Goal: Information Seeking & Learning: Find specific fact

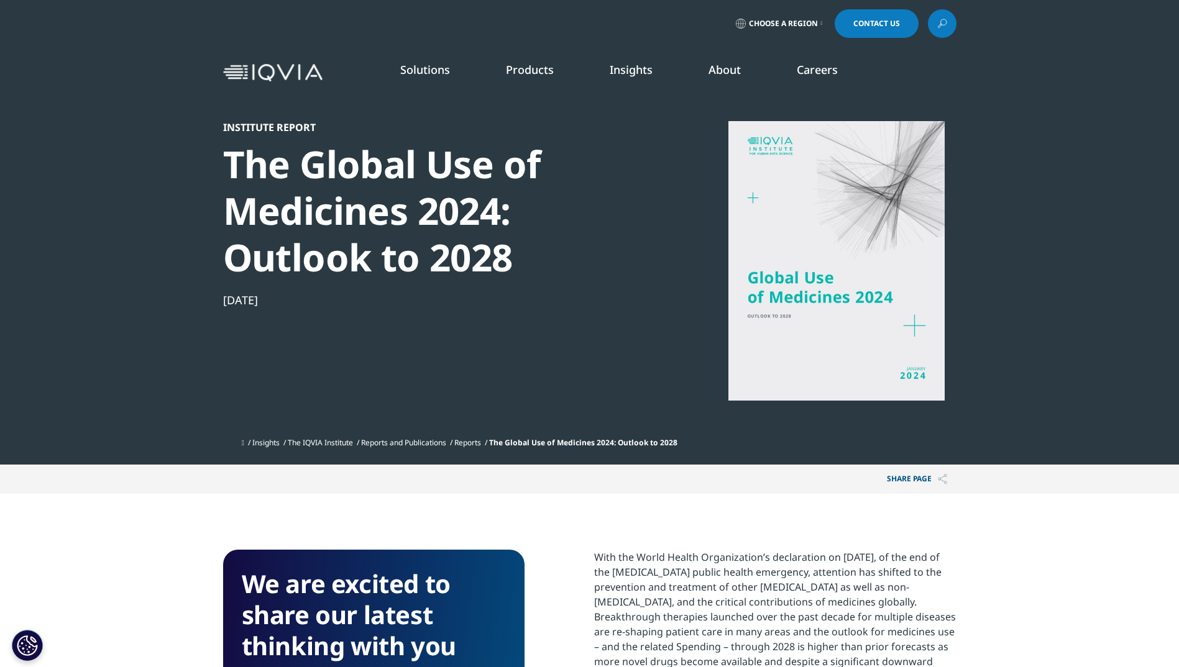
click at [944, 17] on icon at bounding box center [942, 24] width 10 height 16
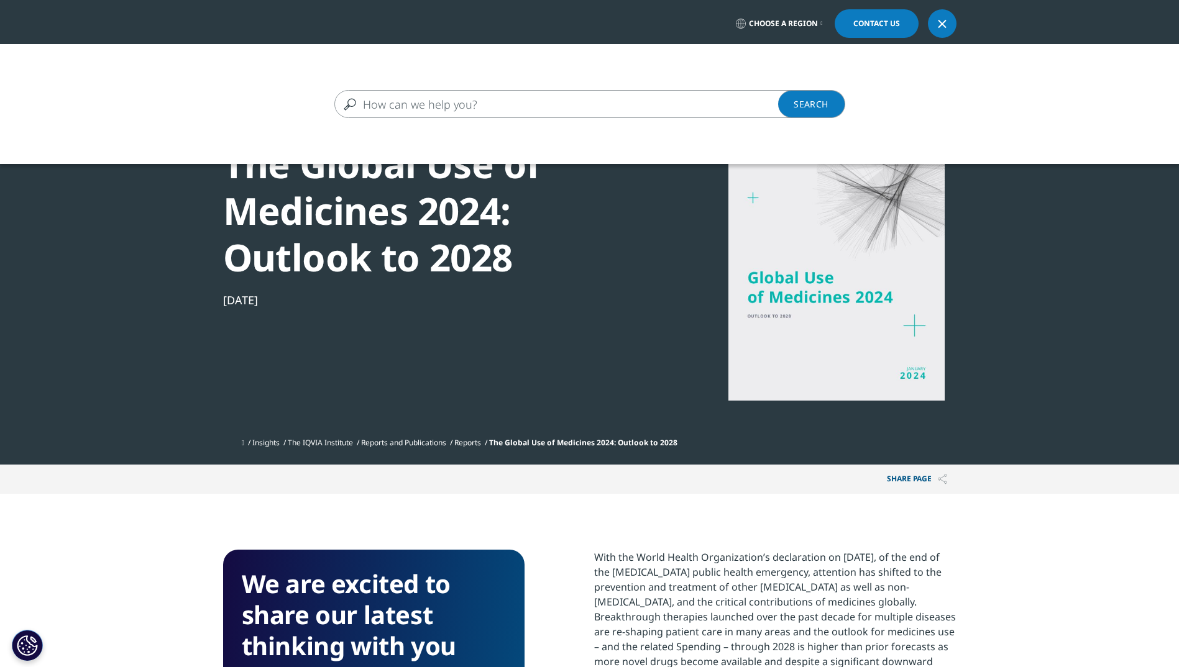
click at [402, 104] on input "Search" at bounding box center [571, 104] width 475 height 28
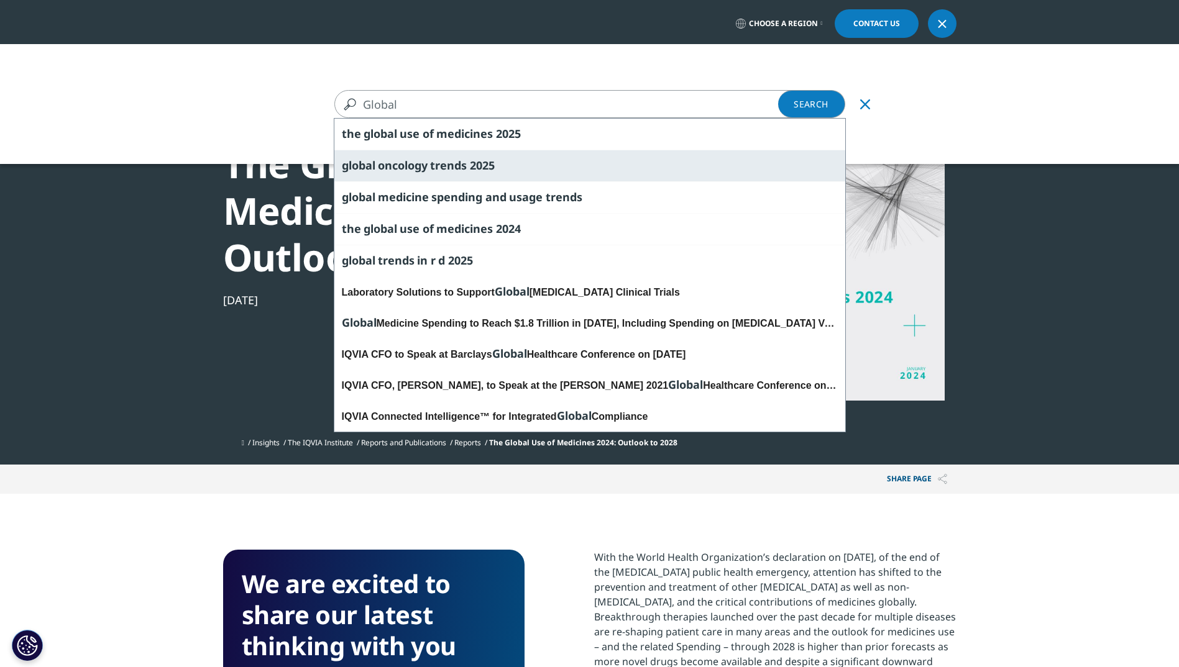
type input "Global"
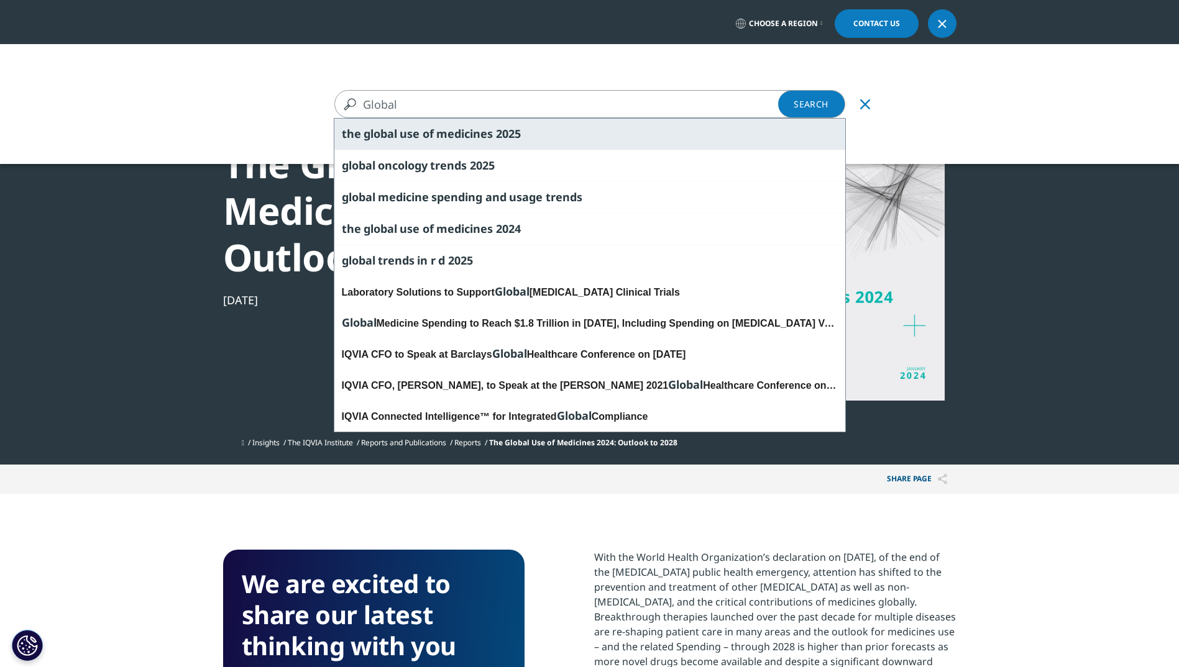
click at [488, 138] on span "medicines" at bounding box center [464, 133] width 57 height 15
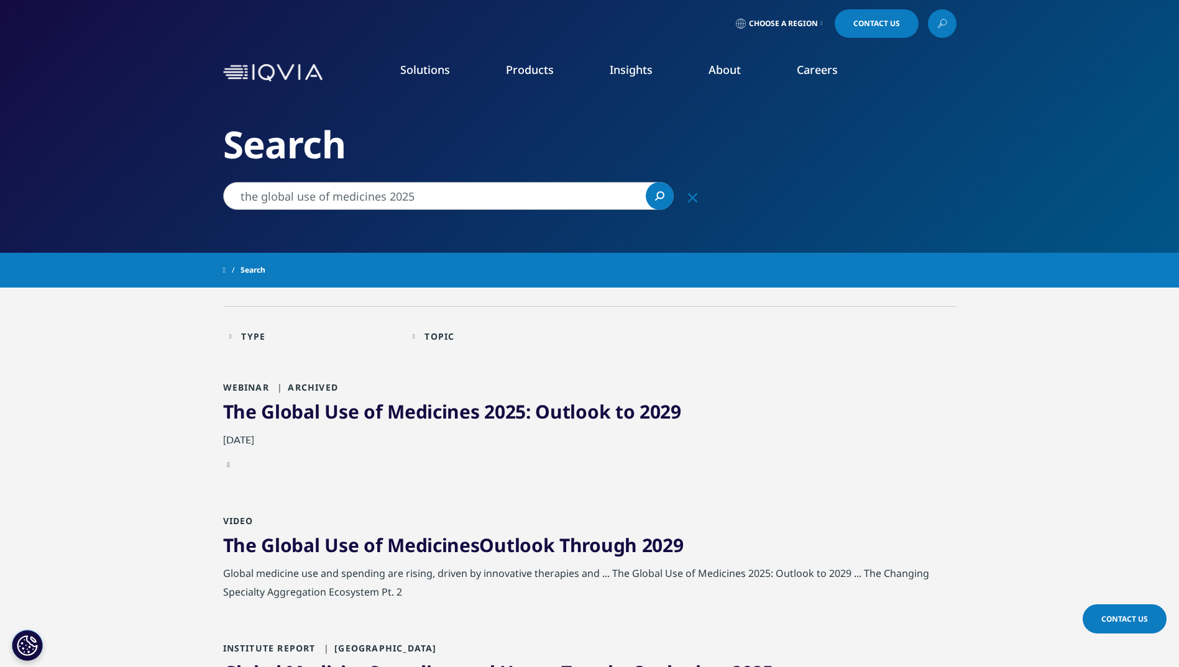
click at [327, 541] on span "Use" at bounding box center [341, 544] width 34 height 25
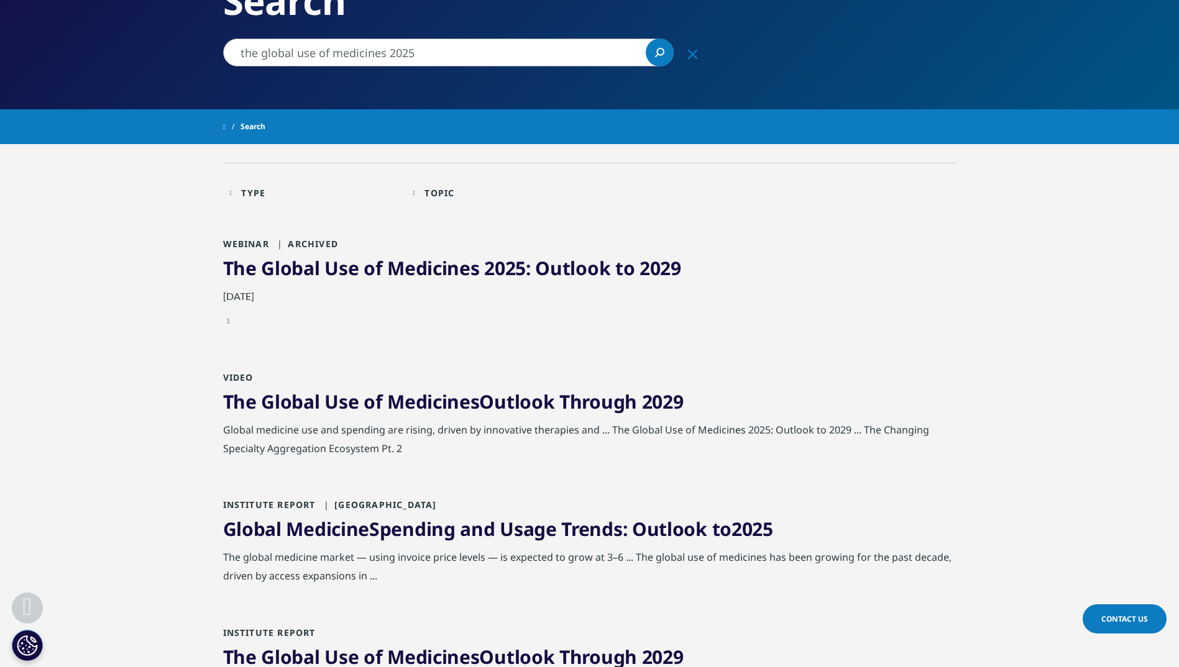
scroll to position [249, 0]
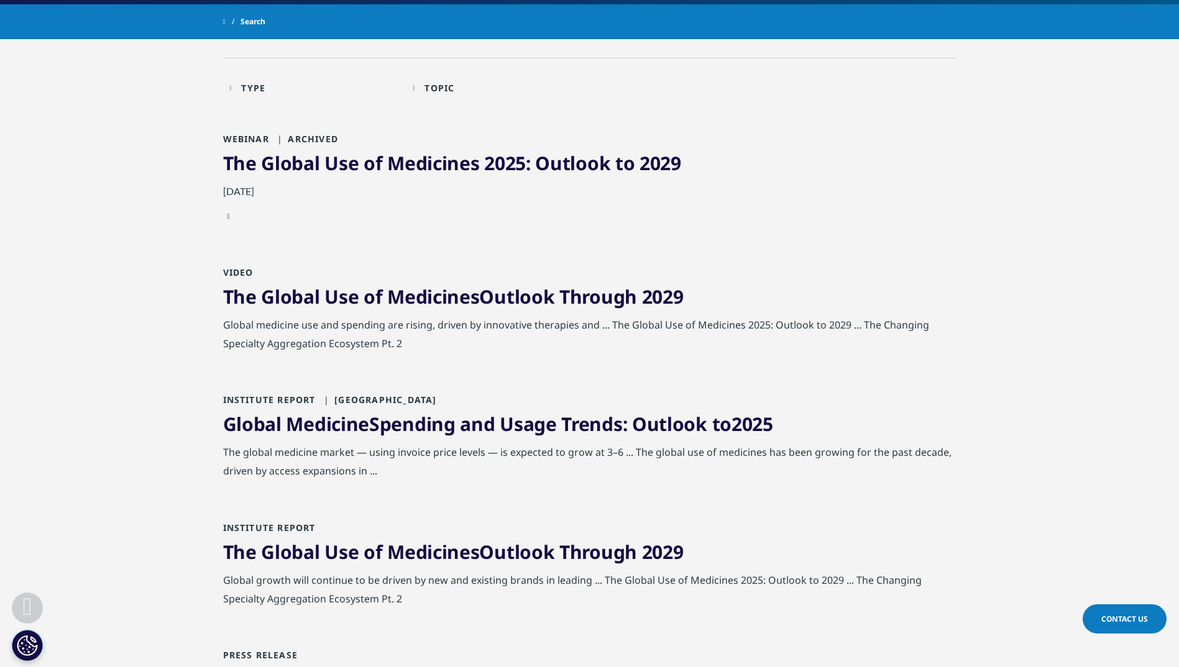
click at [303, 297] on span "Global" at bounding box center [290, 296] width 58 height 25
click at [473, 298] on span "Medicines" at bounding box center [433, 296] width 92 height 25
click at [475, 298] on span "Medicines" at bounding box center [433, 296] width 92 height 25
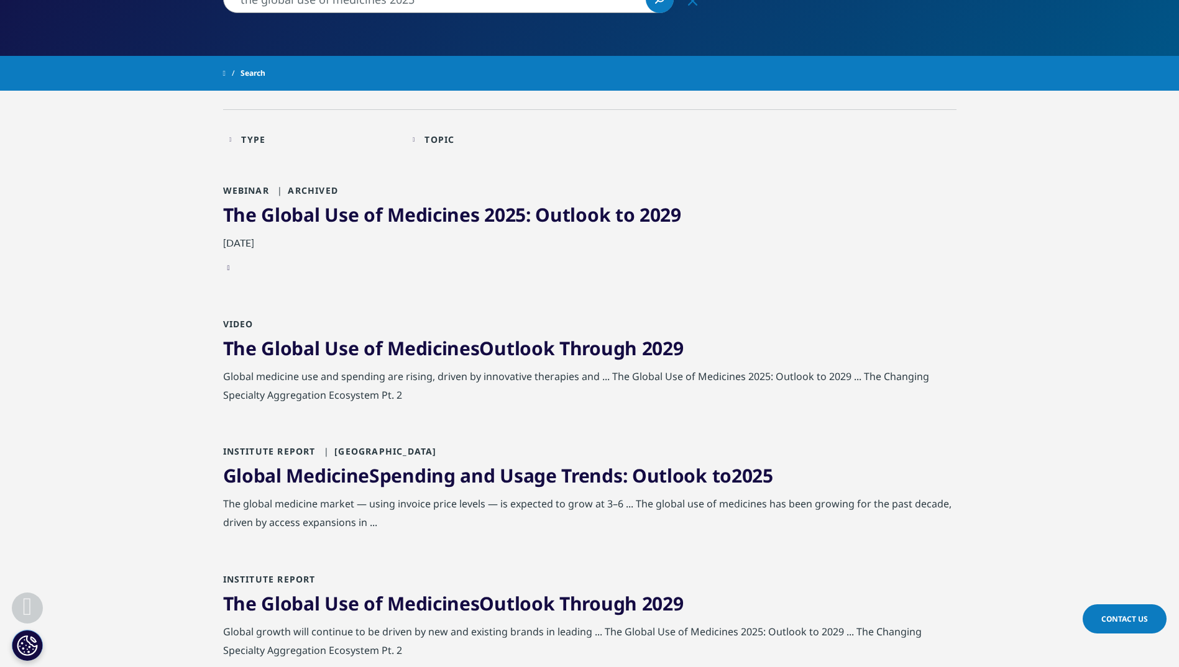
scroll to position [186, 0]
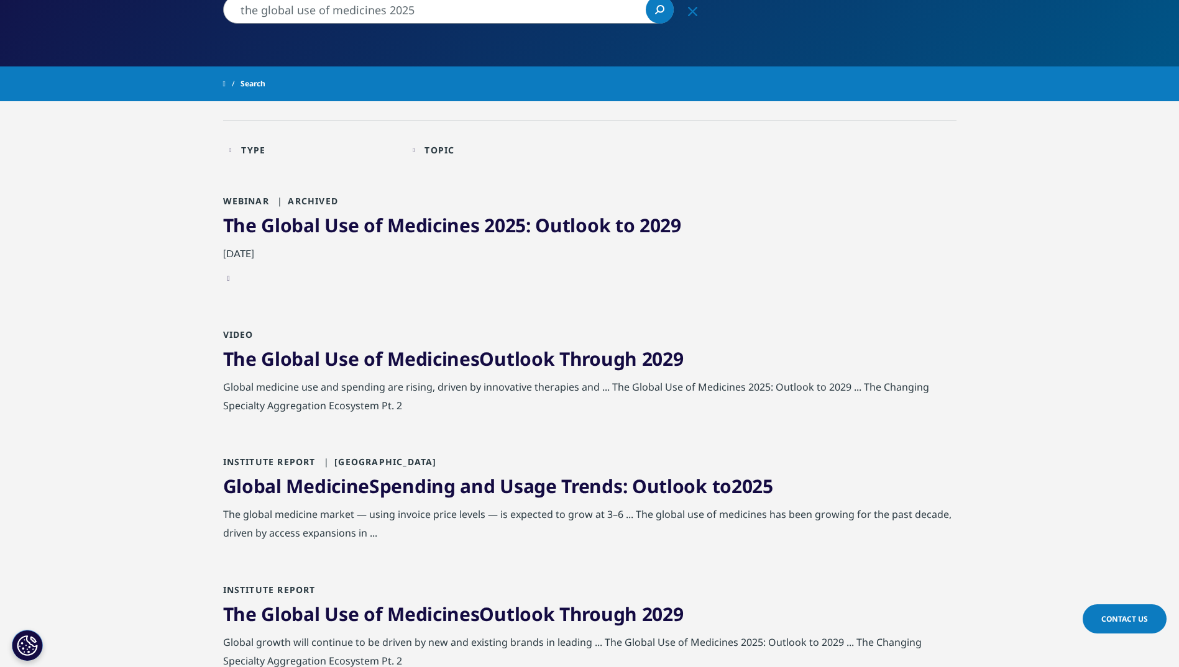
click at [445, 354] on span "Medicines" at bounding box center [433, 358] width 92 height 25
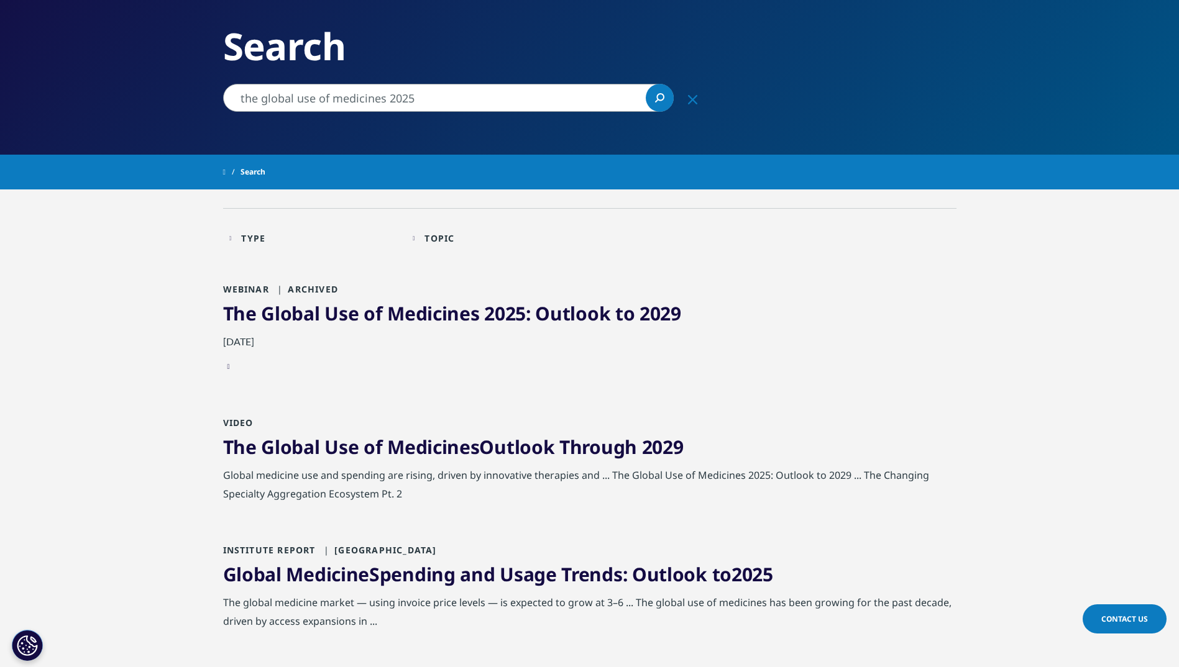
scroll to position [62, 0]
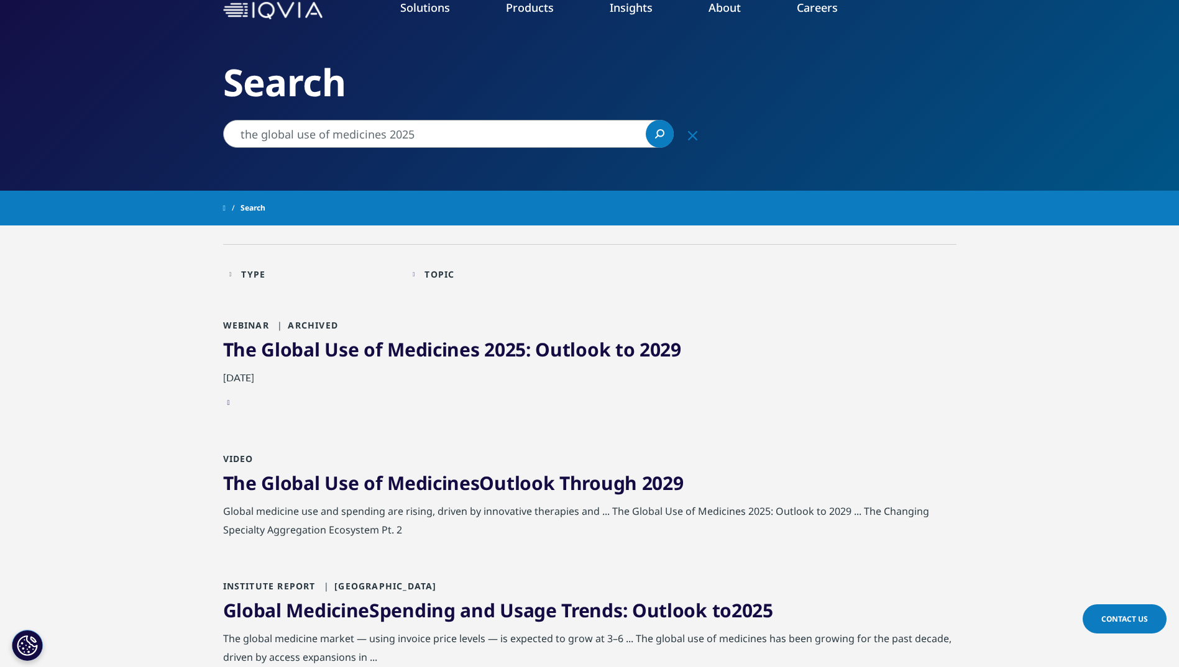
click at [399, 347] on span "Medicines" at bounding box center [433, 349] width 92 height 25
click at [381, 348] on link "The Global Use of Medicines 2025 : Outlook to 2029" at bounding box center [452, 349] width 458 height 25
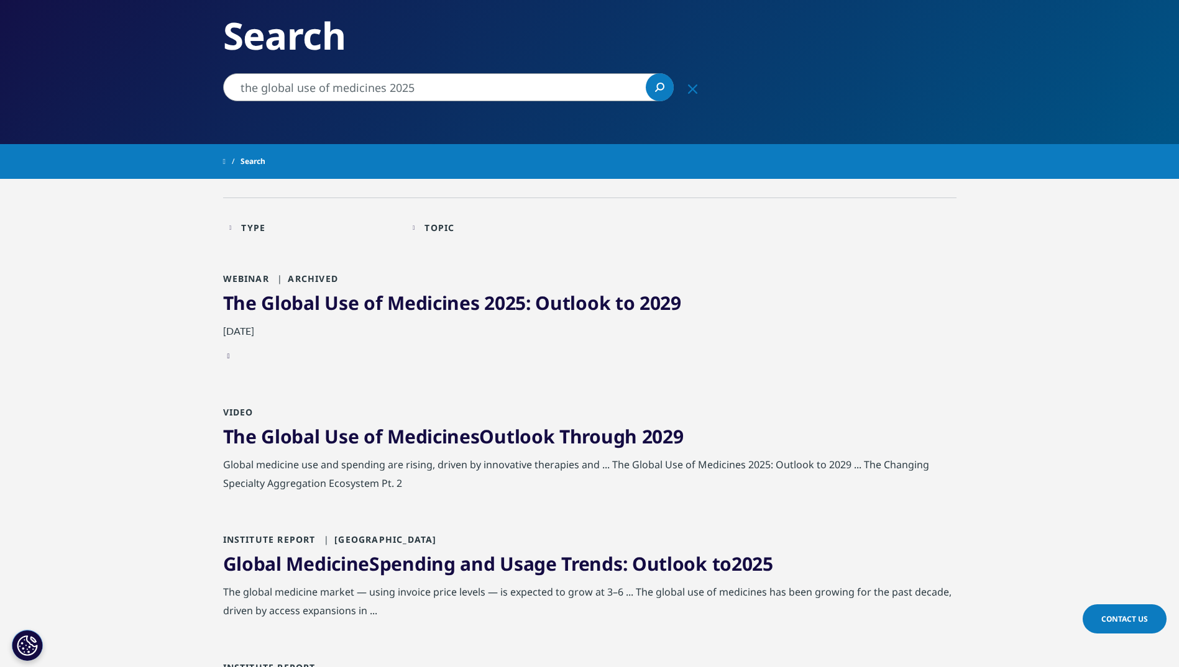
scroll to position [124, 0]
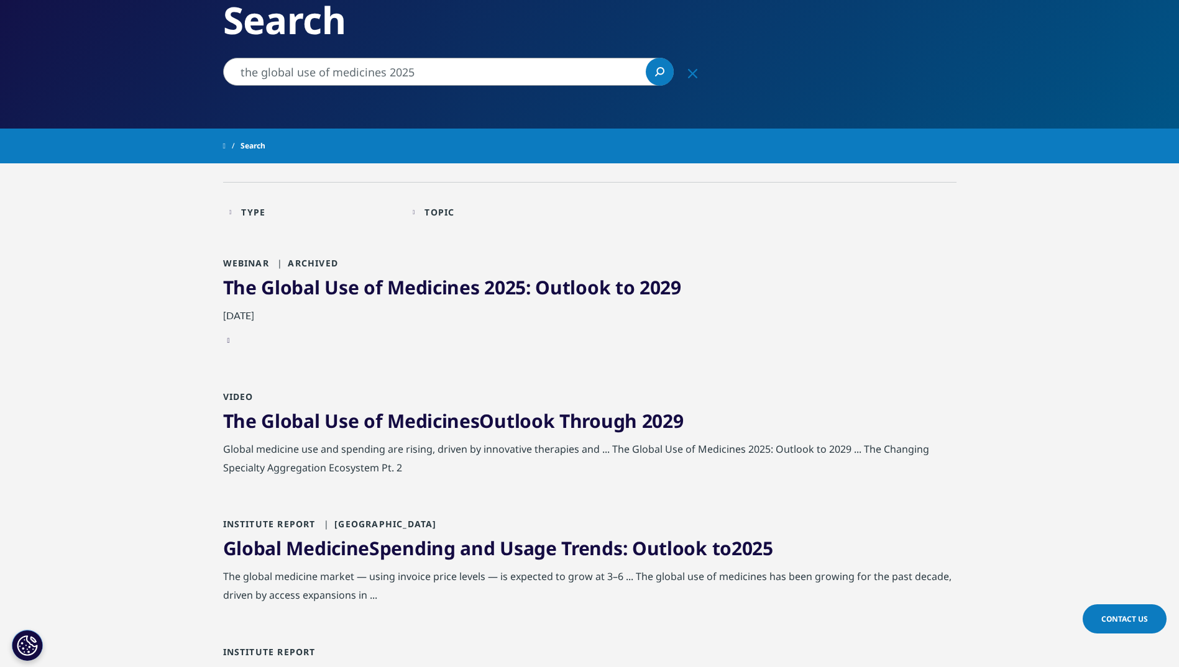
click at [254, 286] on span "The" at bounding box center [240, 287] width 34 height 25
click at [253, 286] on span "The" at bounding box center [240, 287] width 34 height 25
click at [373, 288] on span "of" at bounding box center [372, 287] width 19 height 25
click at [372, 288] on span "of" at bounding box center [372, 287] width 19 height 25
click at [260, 318] on div "August 27, 2025" at bounding box center [589, 318] width 733 height 25
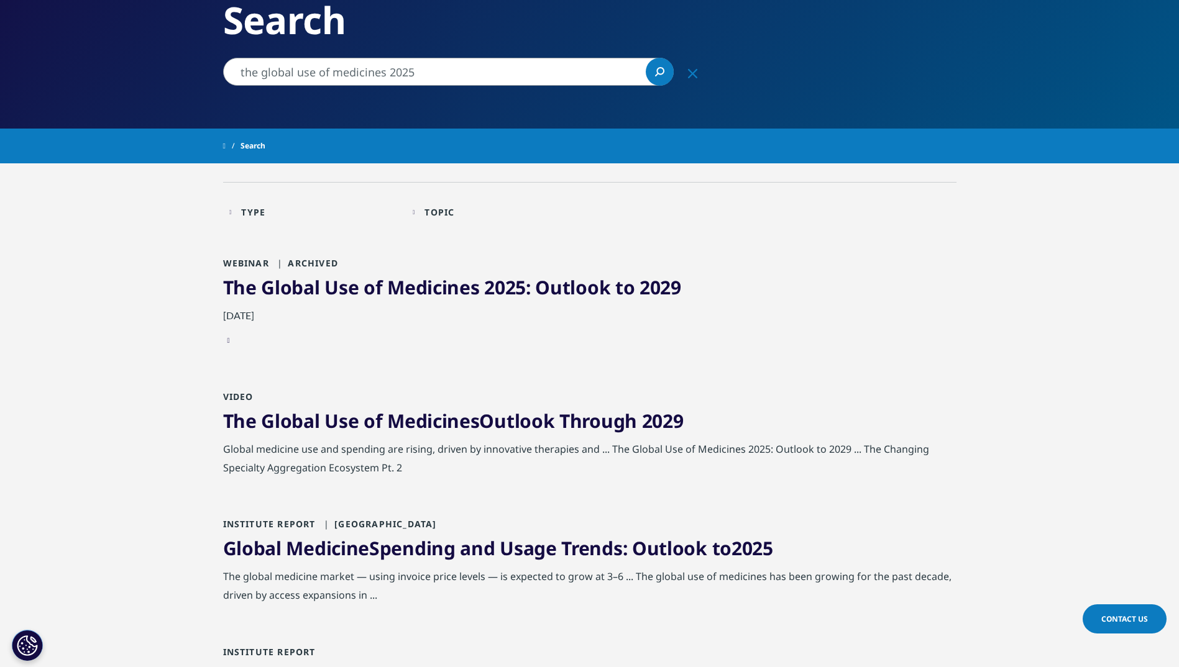
click at [231, 339] on link at bounding box center [228, 344] width 4 height 20
